Goal: Book appointment/travel/reservation

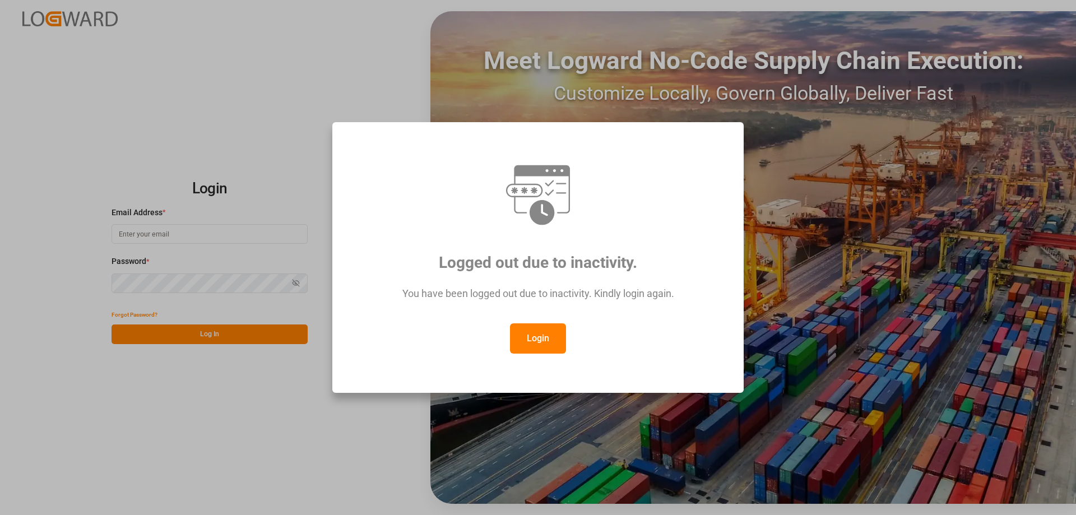
click at [548, 332] on button "Login" at bounding box center [538, 338] width 56 height 30
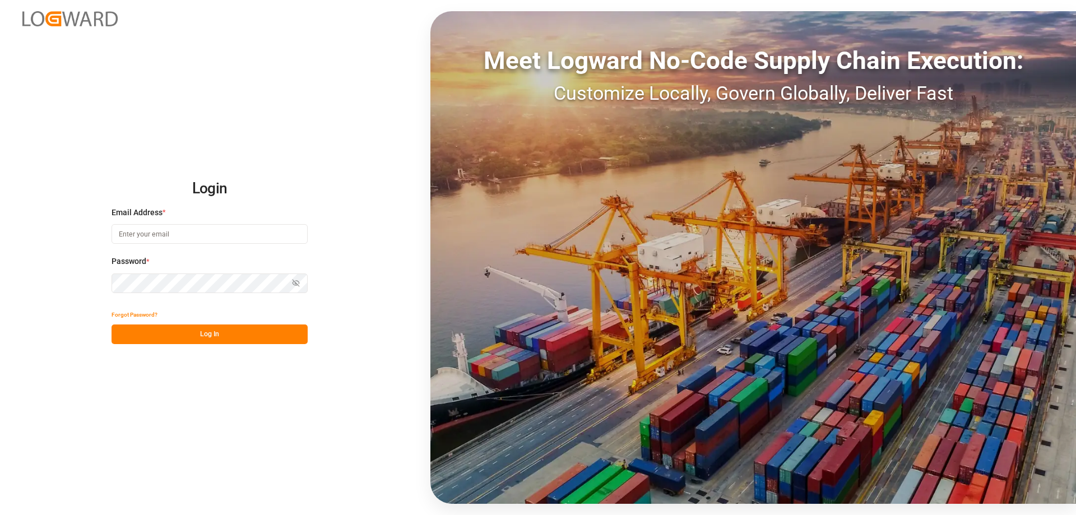
click at [197, 236] on input at bounding box center [210, 234] width 196 height 20
type input "[PERSON_NAME][EMAIL_ADDRESS][DOMAIN_NAME]"
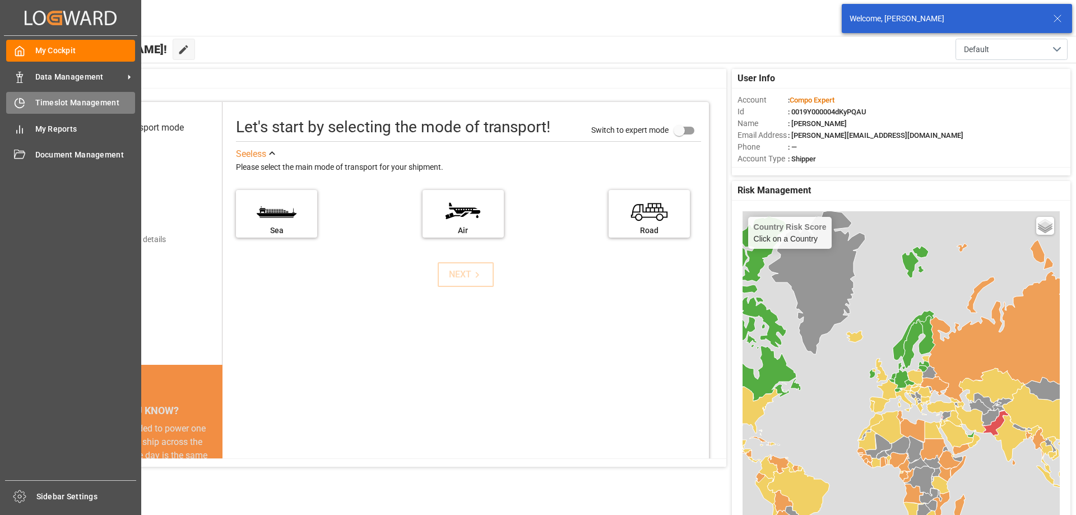
click at [18, 101] on icon at bounding box center [19, 103] width 11 height 11
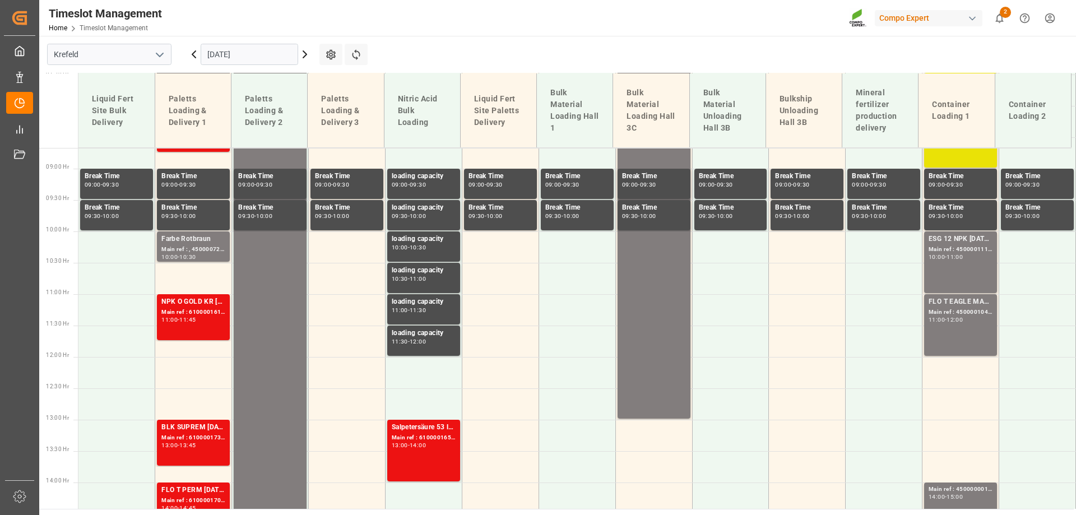
scroll to position [593, 0]
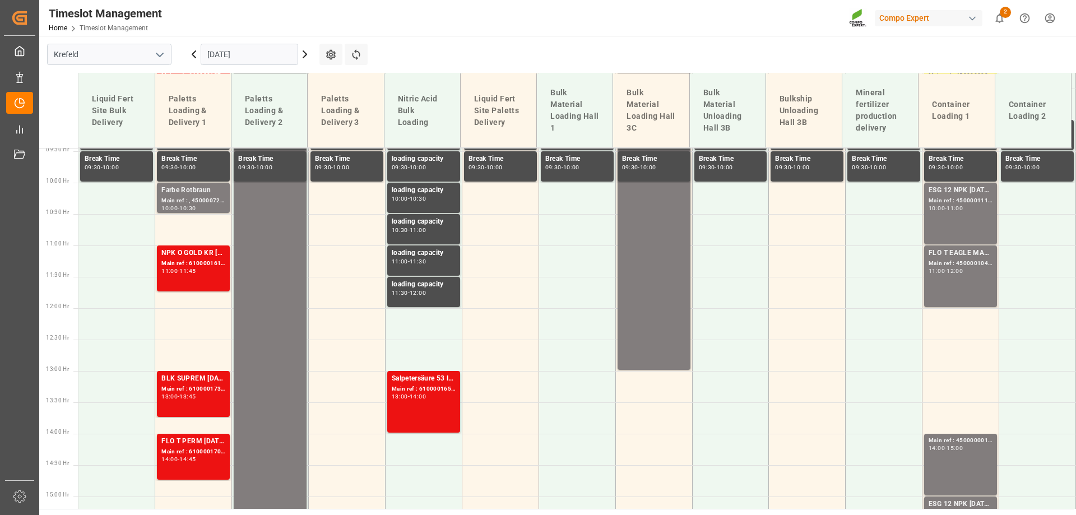
click at [239, 52] on input "[DATE]" at bounding box center [250, 54] width 98 height 21
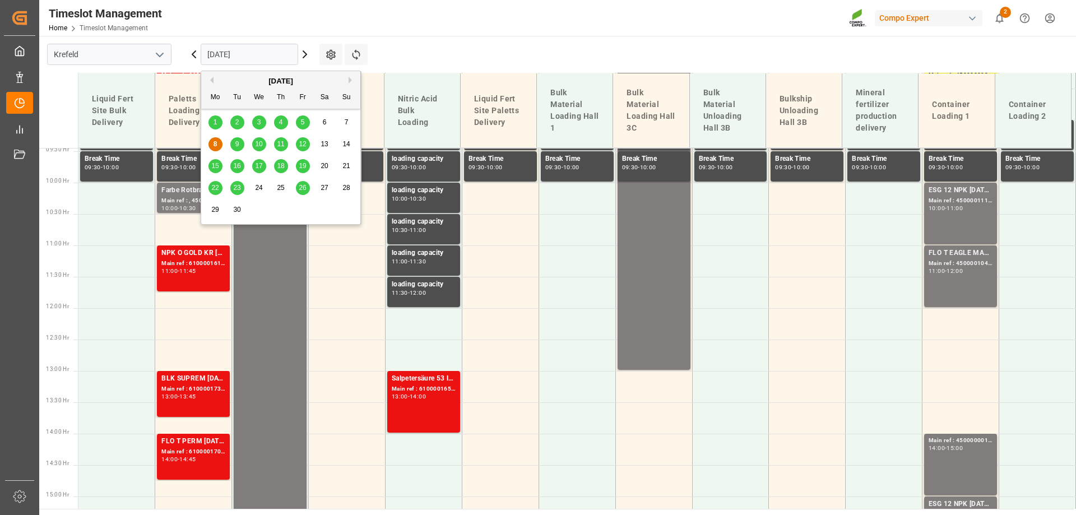
click at [215, 79] on div "[DATE]" at bounding box center [280, 81] width 159 height 11
click at [211, 80] on button "Previous Month" at bounding box center [210, 80] width 7 height 7
click at [257, 185] on span "20" at bounding box center [258, 188] width 7 height 8
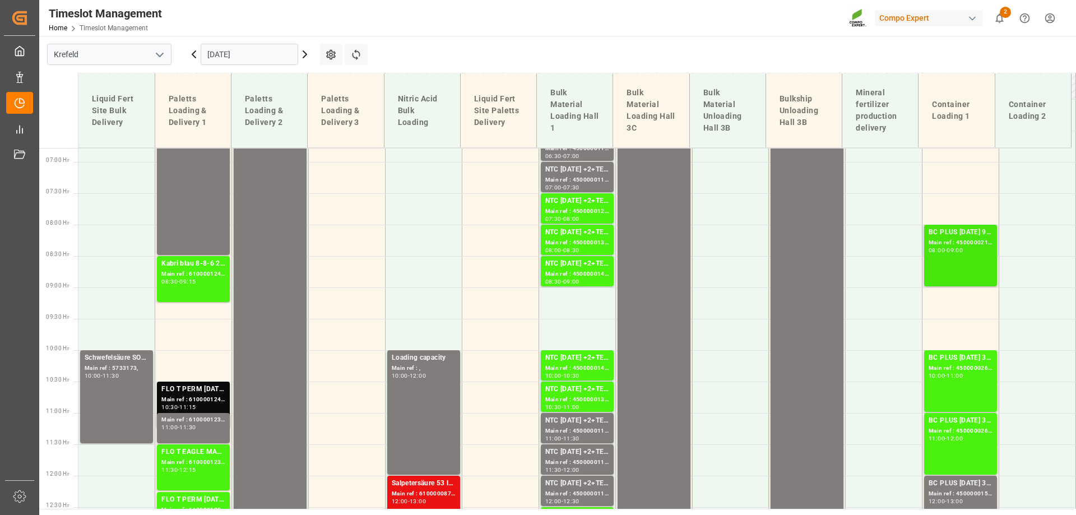
scroll to position [313, 0]
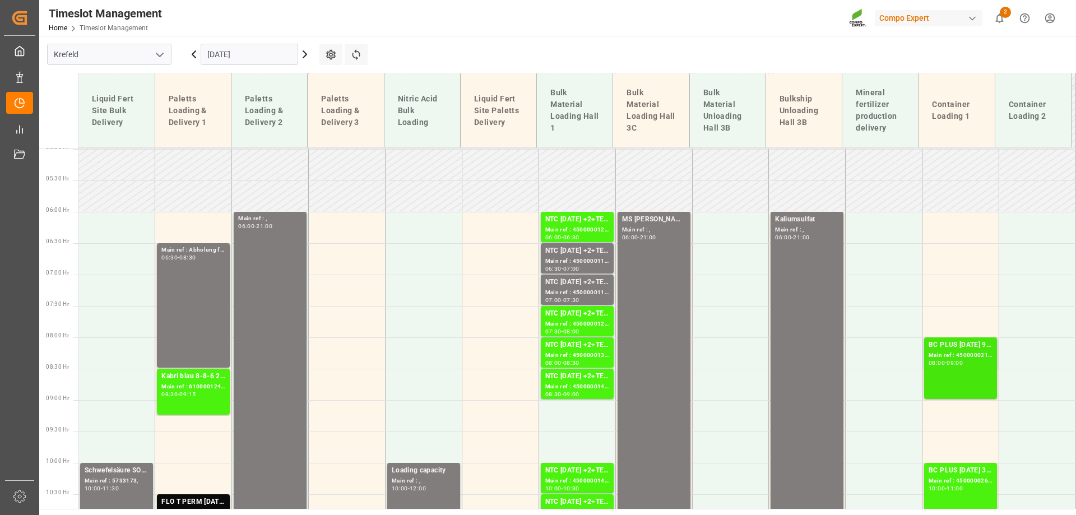
click at [942, 359] on div "Main ref : 4500000218, 2000000020" at bounding box center [961, 356] width 64 height 10
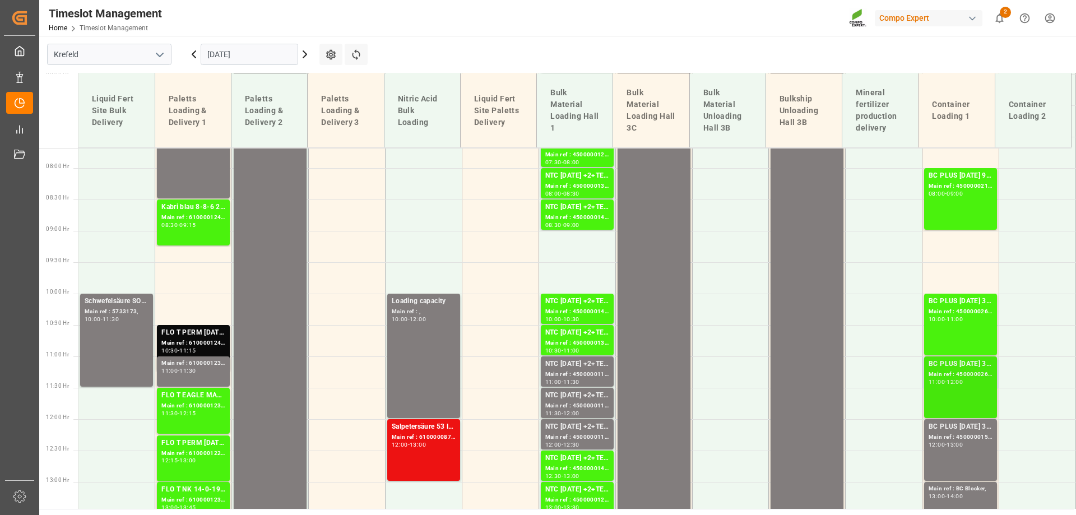
scroll to position [482, 0]
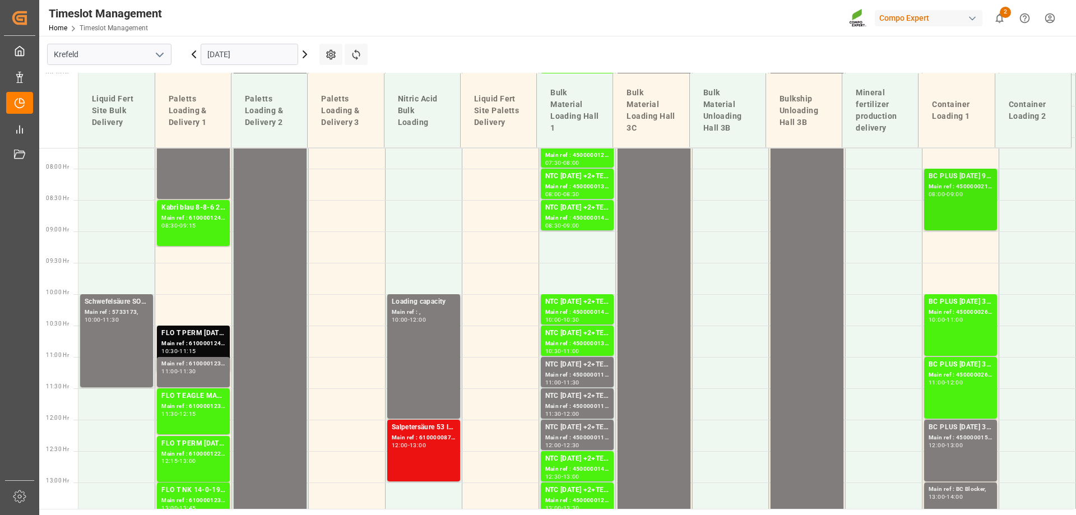
click at [961, 220] on div "BC PLUS [DATE] 9M 25kg (x42) WW Main ref : 4500000218, 2000000020 08:00 - 09:00" at bounding box center [961, 199] width 64 height 57
click at [963, 318] on div "11:00" at bounding box center [955, 319] width 16 height 5
click at [966, 392] on div "BC PLUS [DATE] 3M 25kg (x42) INT Main ref : 4500000266, 2000000105 11:00 - 12:00" at bounding box center [961, 387] width 64 height 57
